Goal: Task Accomplishment & Management: Use online tool/utility

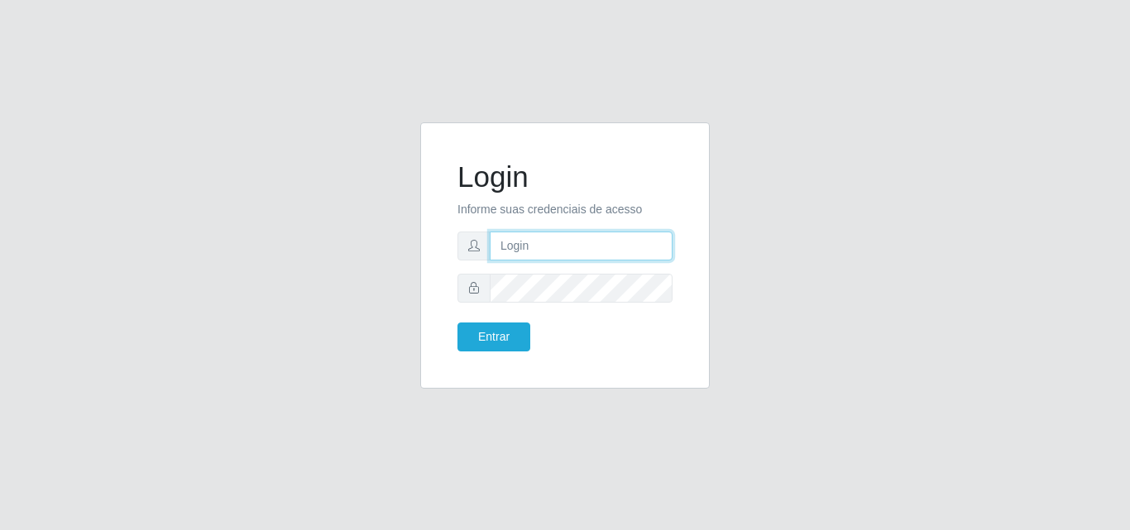
click at [499, 251] on input "text" at bounding box center [581, 246] width 183 height 29
type input "[EMAIL_ADDRESS][DOMAIN_NAME]"
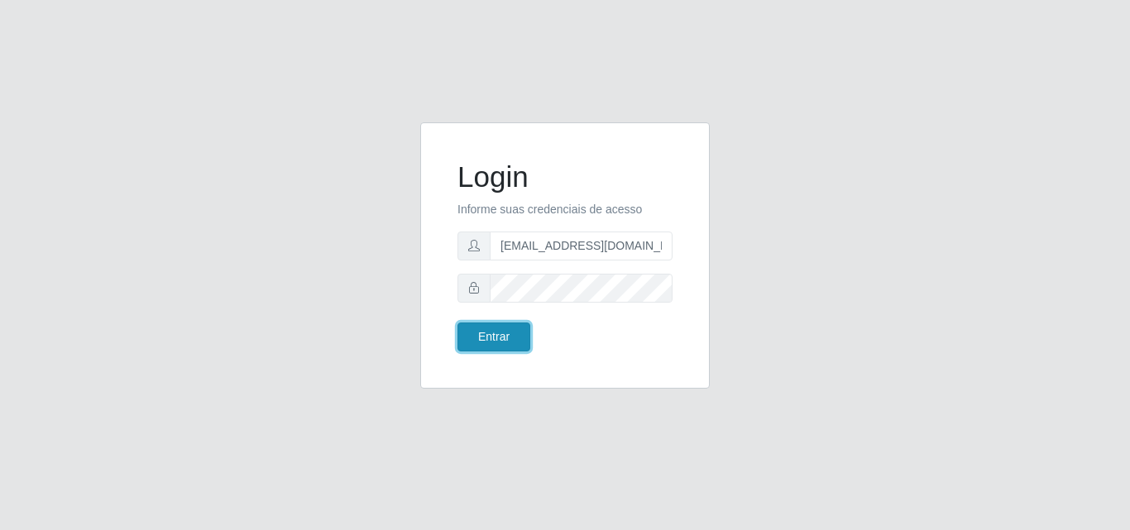
click at [509, 337] on button "Entrar" at bounding box center [493, 337] width 73 height 29
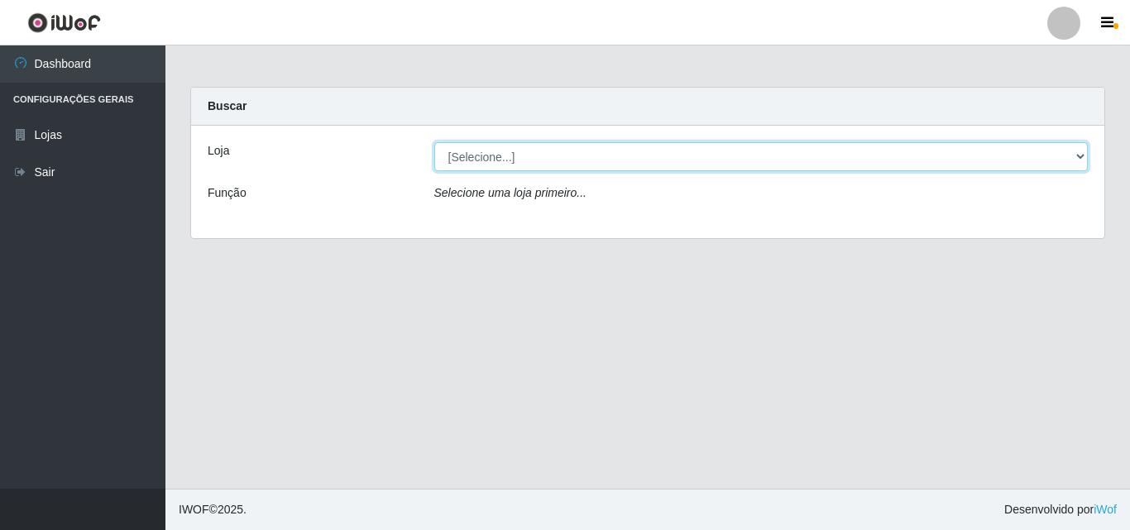
click at [1075, 151] on select "[Selecione...] Corte Fácil - Unidade Emaús" at bounding box center [761, 156] width 654 height 29
select select "201"
click at [434, 142] on select "[Selecione...] Corte Fácil - Unidade Emaús" at bounding box center [761, 156] width 654 height 29
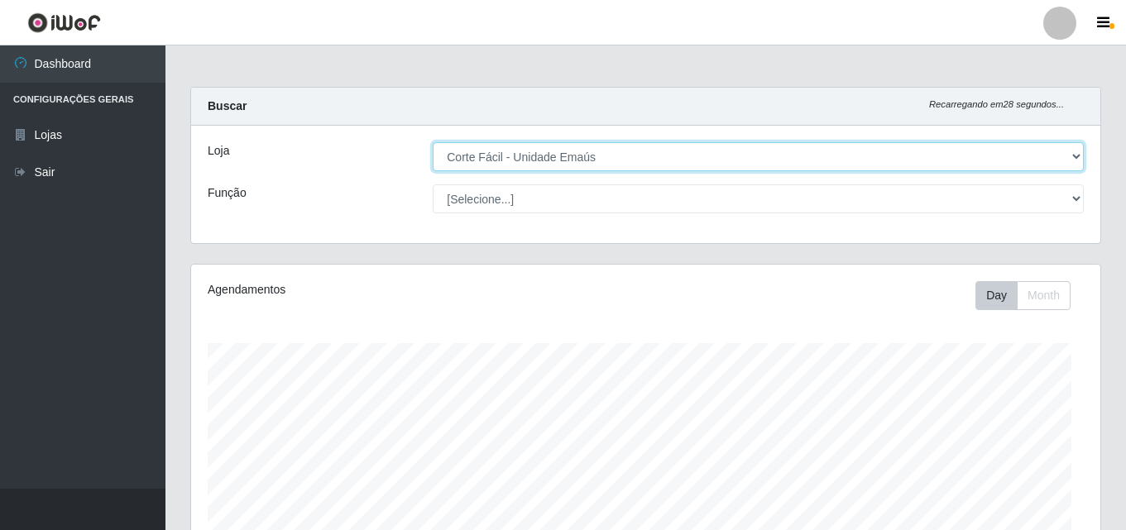
scroll to position [343, 909]
